Goal: Task Accomplishment & Management: Manage account settings

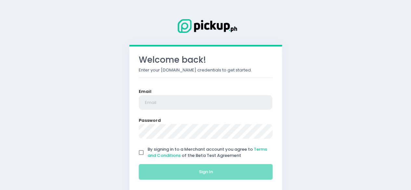
type input "[EMAIL_ADDRESS][DOMAIN_NAME]"
click at [201, 35] on link at bounding box center [205, 25] width 89 height 37
type input "[EMAIL_ADDRESS][DOMAIN_NAME]"
click at [144, 152] on input "By signing in to a Merchant account you agree to Terms and Conditions of the Be…" at bounding box center [141, 152] width 12 height 12
checkbox input "true"
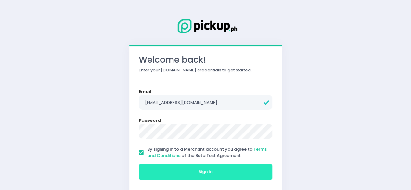
click at [198, 167] on button "Sign In" at bounding box center [206, 172] width 134 height 16
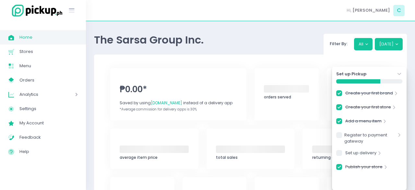
checkbox input "true"
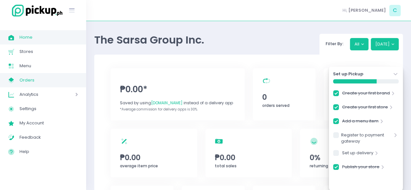
click at [29, 78] on span "Orders" at bounding box center [48, 80] width 58 height 8
checkbox input "true"
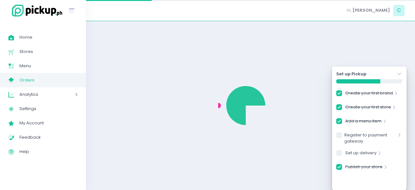
checkbox input "true"
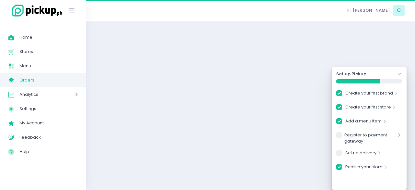
checkbox input "true"
